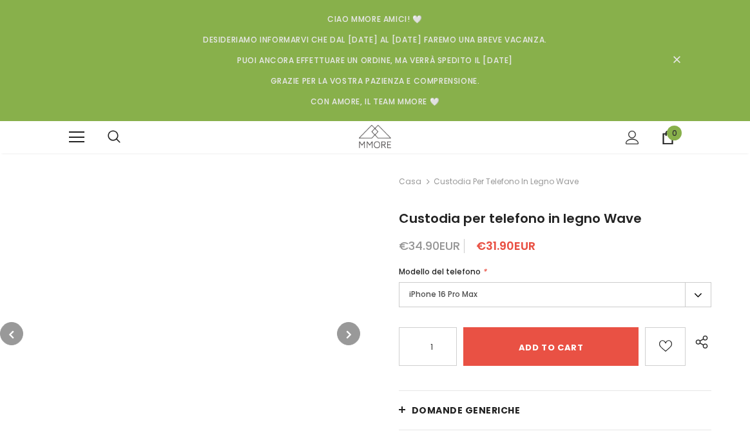
type input "Add to cart"
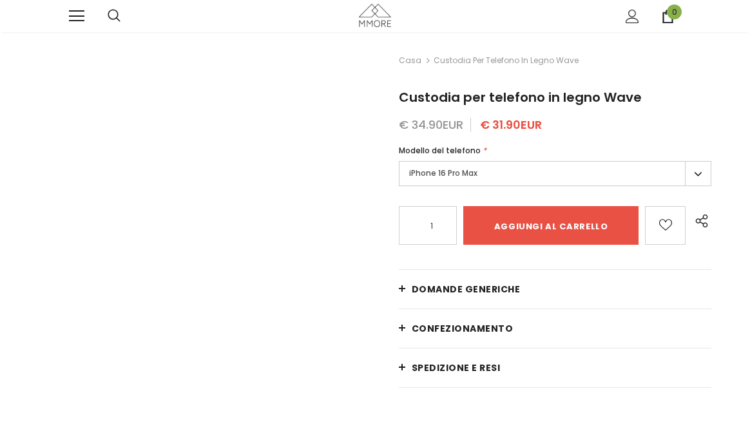
type input "Add to cart"
